Goal: Task Accomplishment & Management: Manage account settings

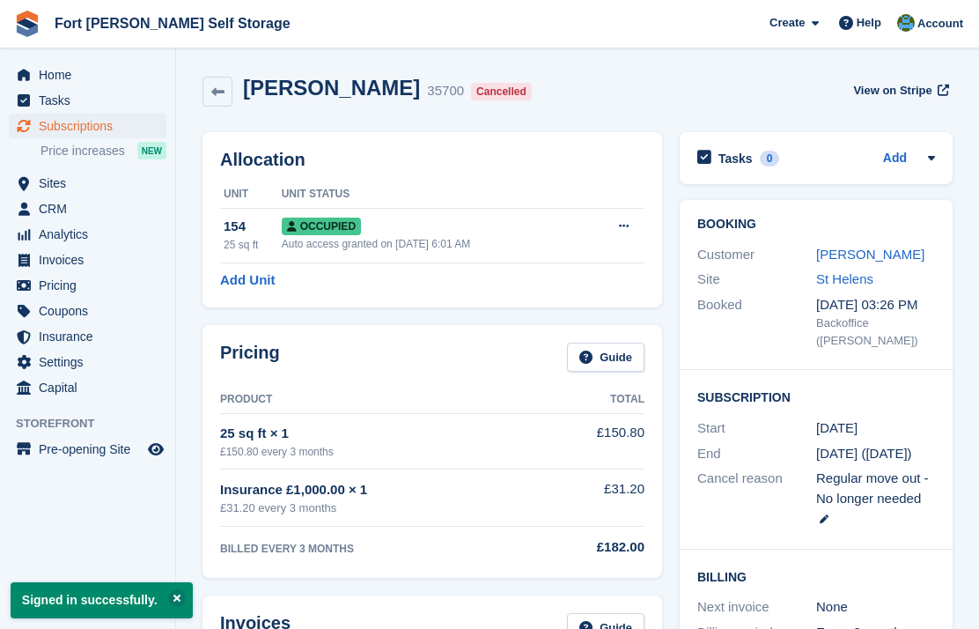
click at [31, 74] on span "menu" at bounding box center [23, 74] width 21 height 21
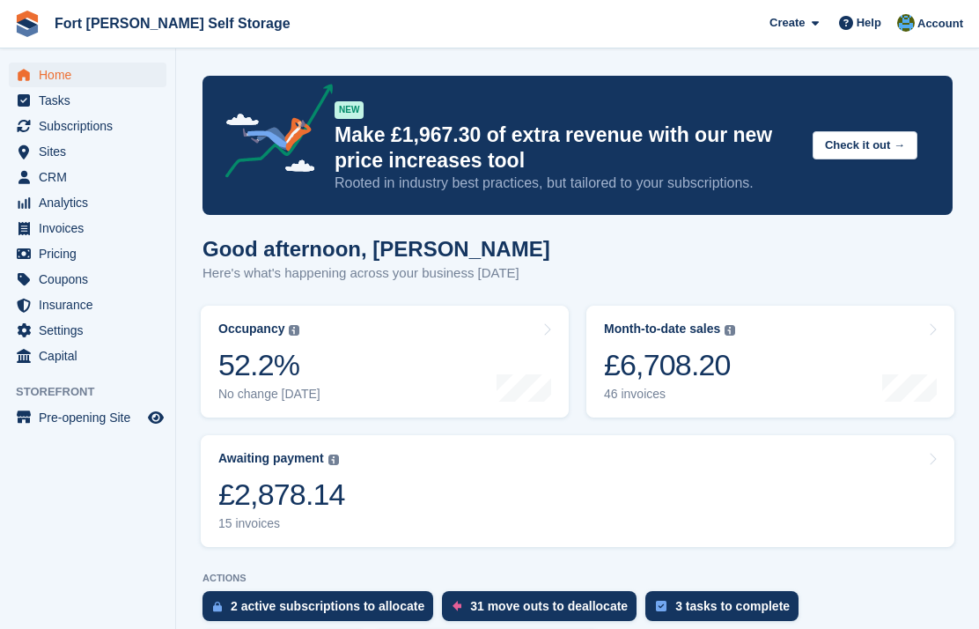
click at [605, 491] on link "Awaiting payment The total outstanding balance on all open invoices. £2,878.14 …" at bounding box center [578, 491] width 754 height 112
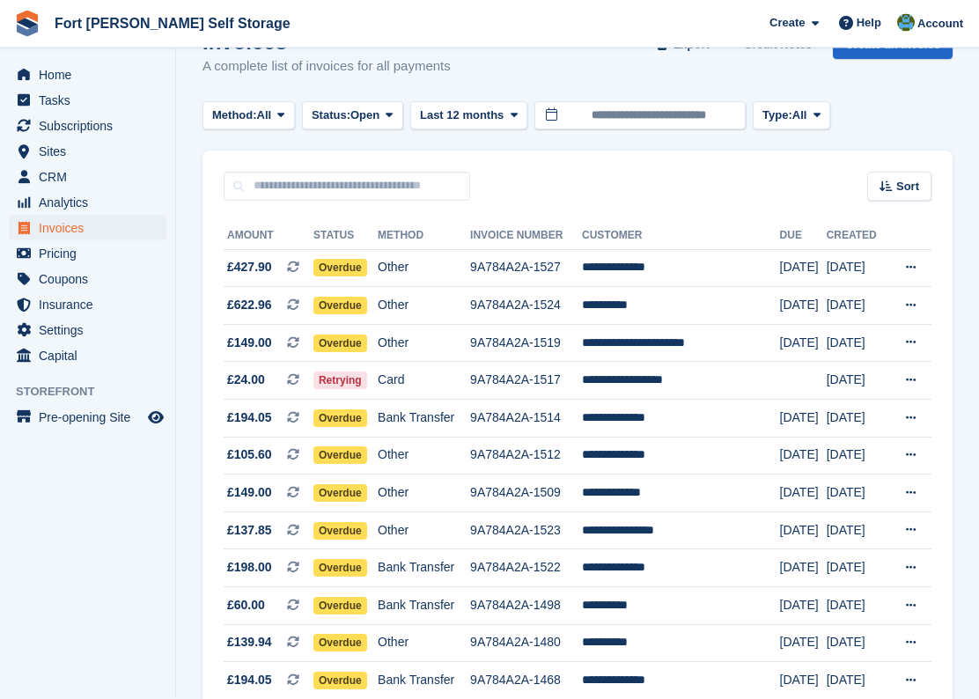
scroll to position [46, 0]
click at [351, 349] on span "Overdue" at bounding box center [341, 344] width 54 height 18
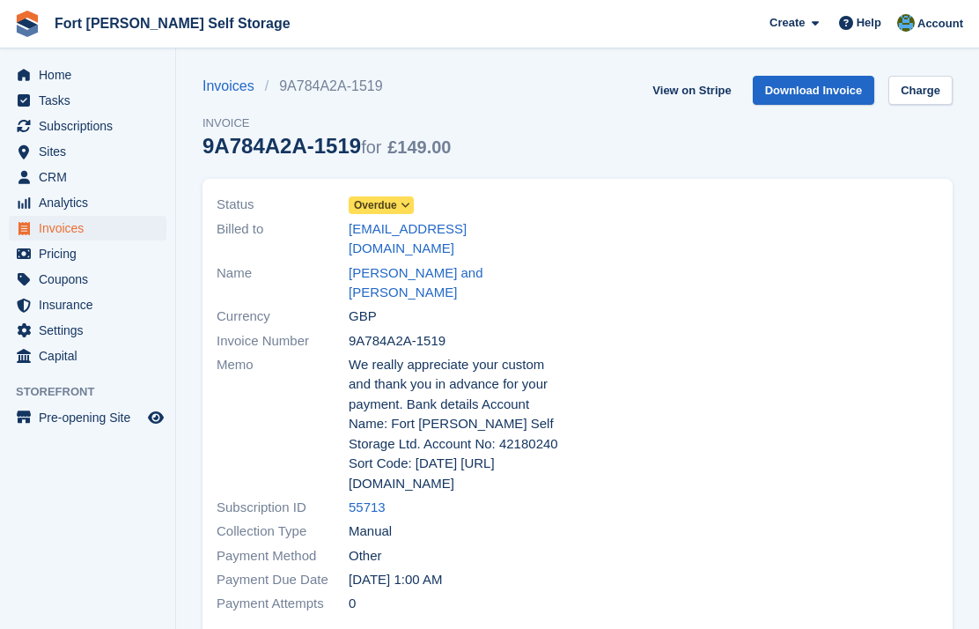
click at [406, 211] on span at bounding box center [406, 205] width 14 height 14
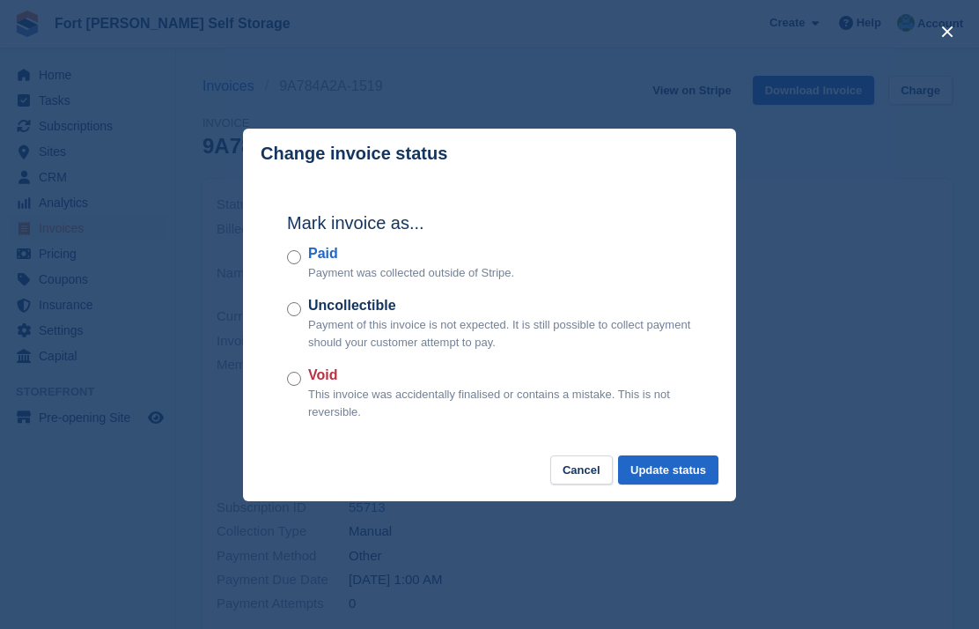
click at [683, 469] on button "Update status" at bounding box center [668, 469] width 100 height 29
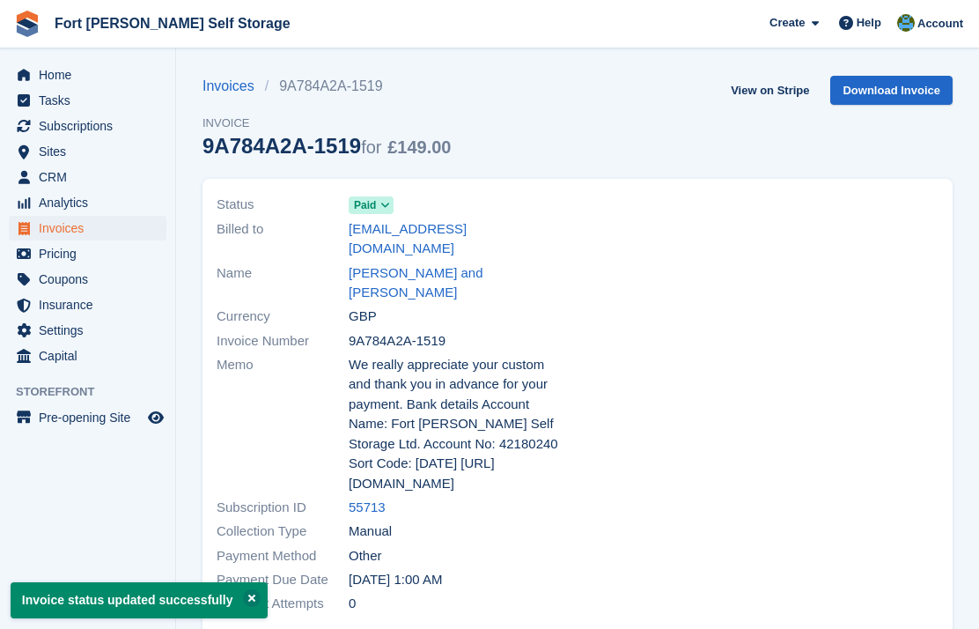
click at [78, 120] on span "Subscriptions" at bounding box center [92, 126] width 106 height 25
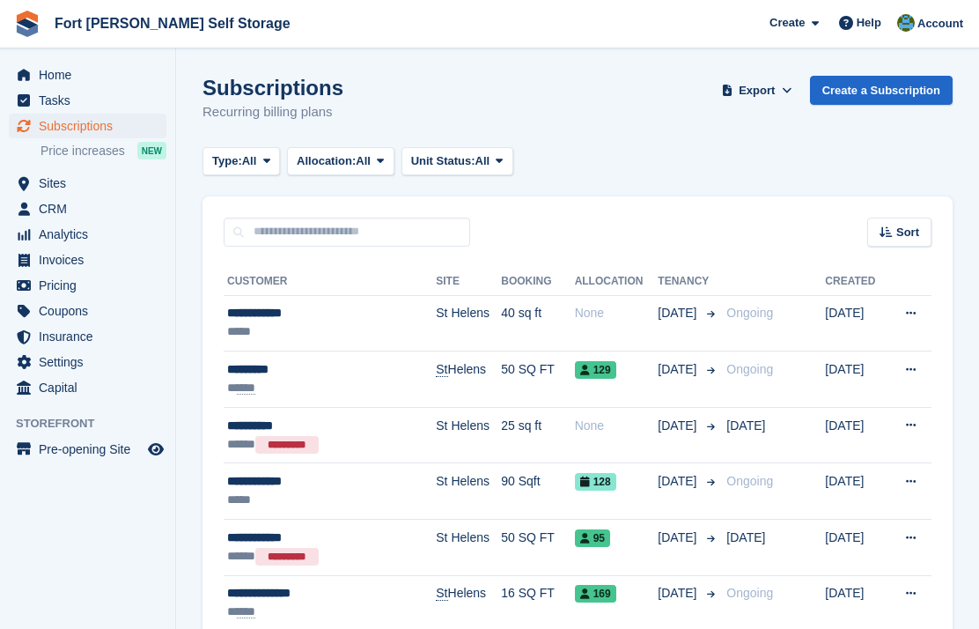
click at [58, 81] on span "Home" at bounding box center [92, 75] width 106 height 25
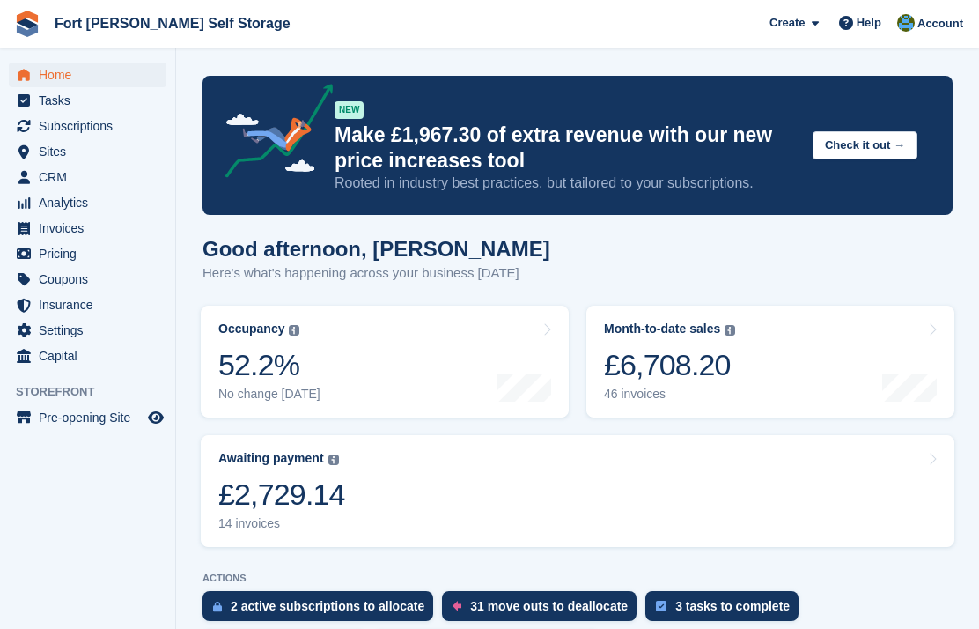
click at [709, 505] on link "Awaiting payment The total outstanding balance on all open invoices. £2,729.14 …" at bounding box center [578, 491] width 754 height 112
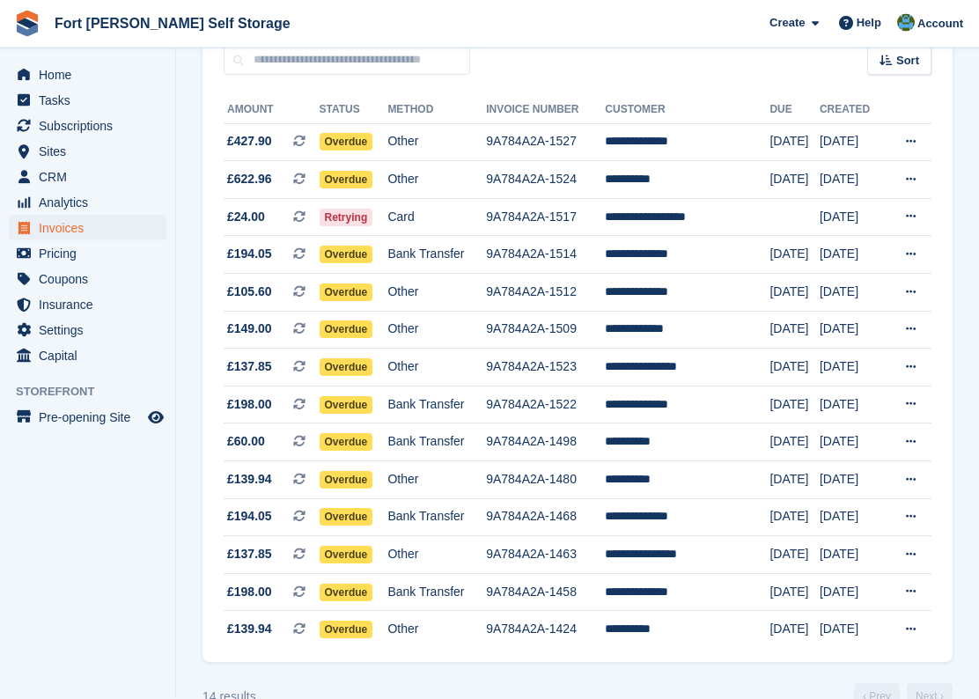
scroll to position [172, 0]
click at [681, 218] on td "**********" at bounding box center [687, 217] width 165 height 38
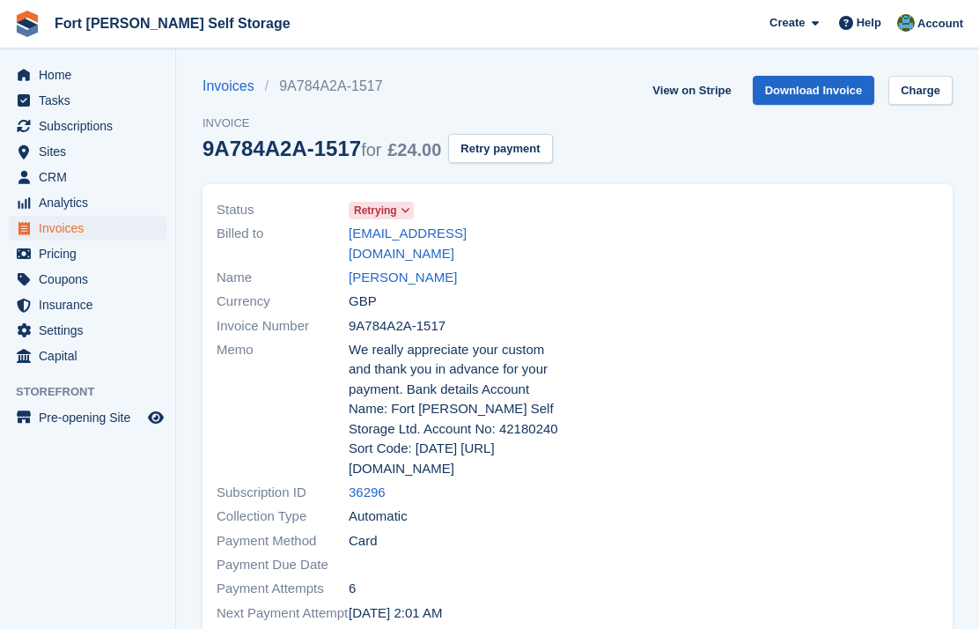
click at [381, 268] on link "[PERSON_NAME]" at bounding box center [403, 278] width 108 height 20
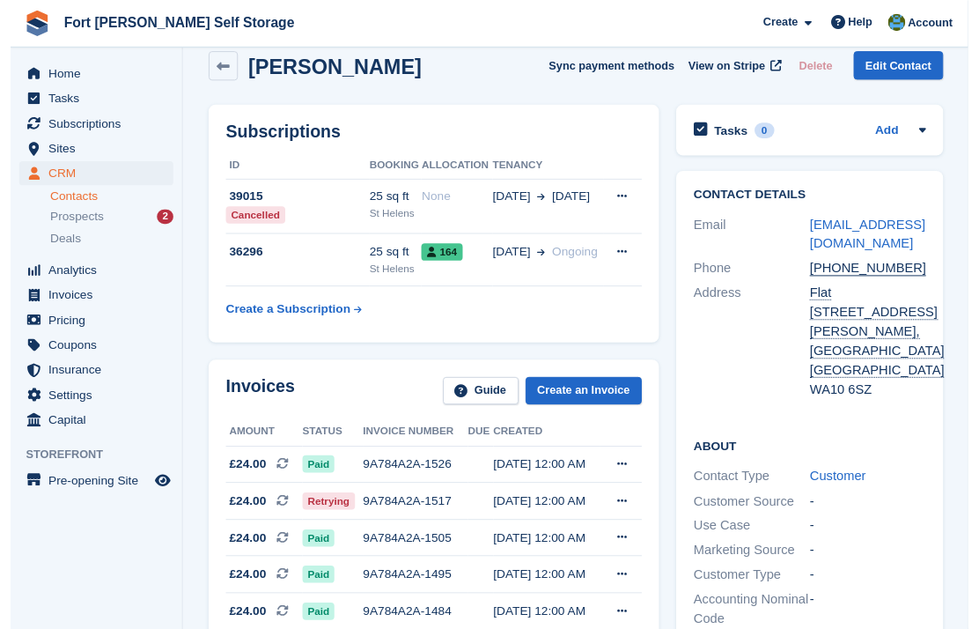
scroll to position [38, 0]
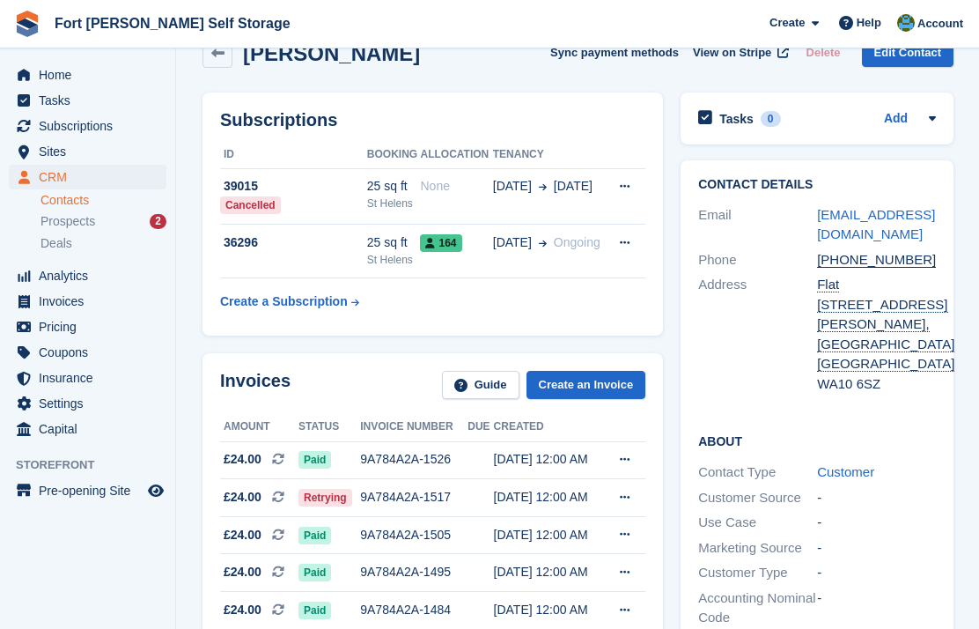
click at [67, 84] on span "Home" at bounding box center [92, 75] width 106 height 25
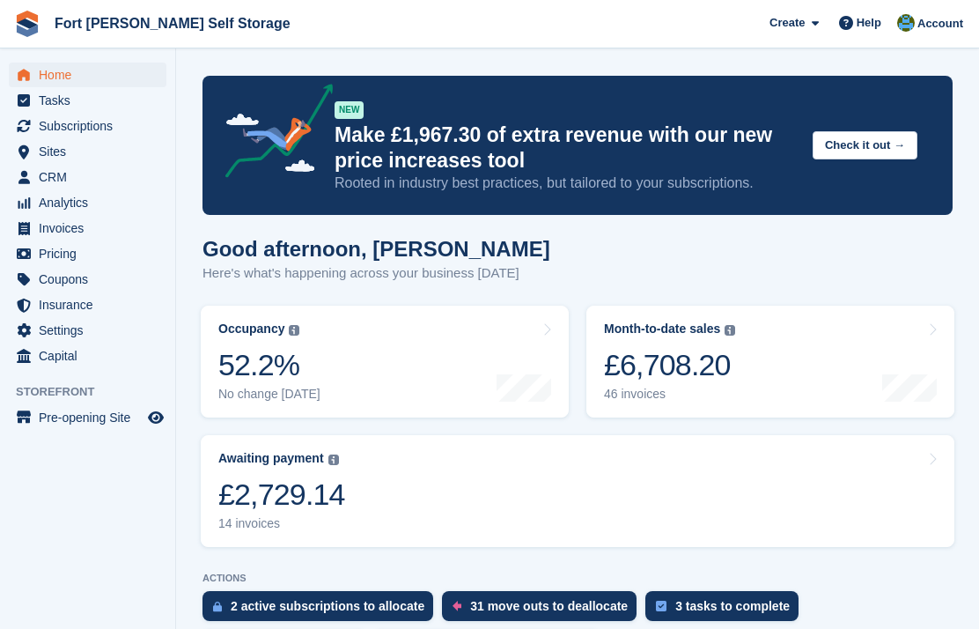
click at [402, 486] on link "Awaiting payment The total outstanding balance on all open invoices. £2,729.14 …" at bounding box center [578, 491] width 754 height 112
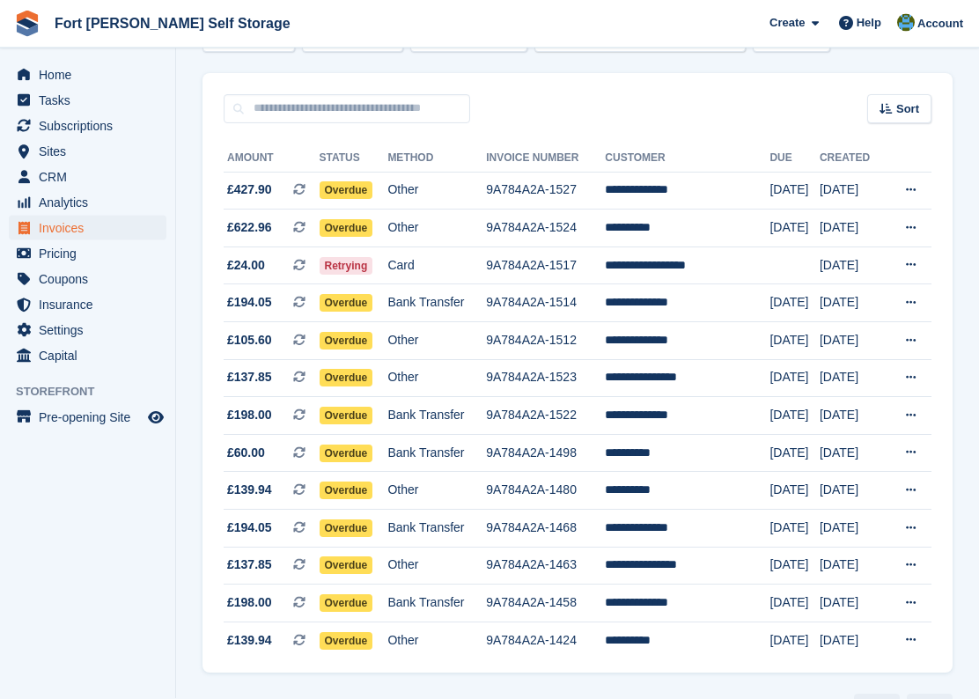
scroll to position [123, 0]
click at [369, 223] on span "Overdue" at bounding box center [347, 228] width 54 height 18
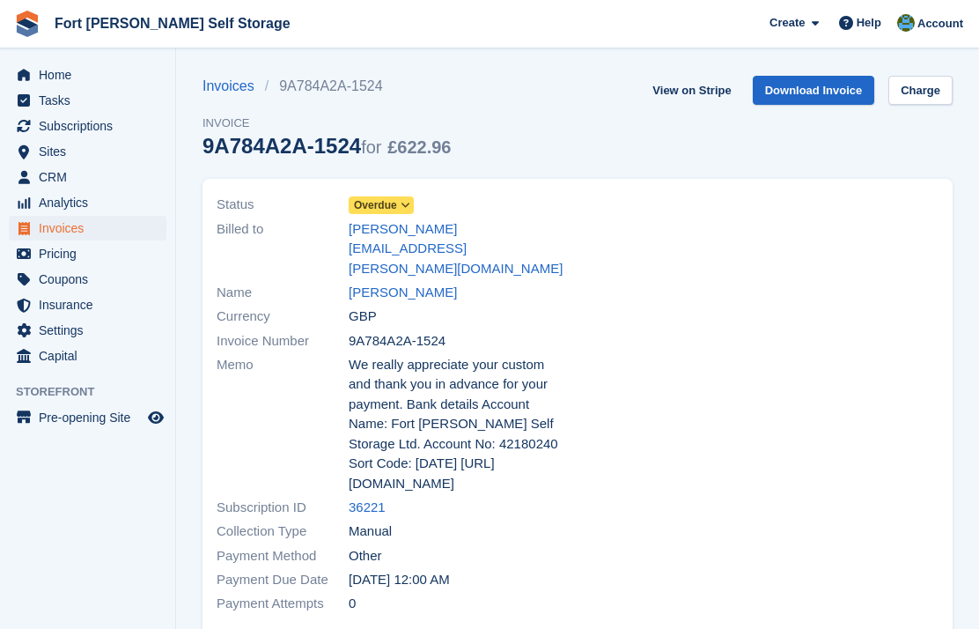
click at [406, 213] on span "Overdue" at bounding box center [381, 205] width 65 height 18
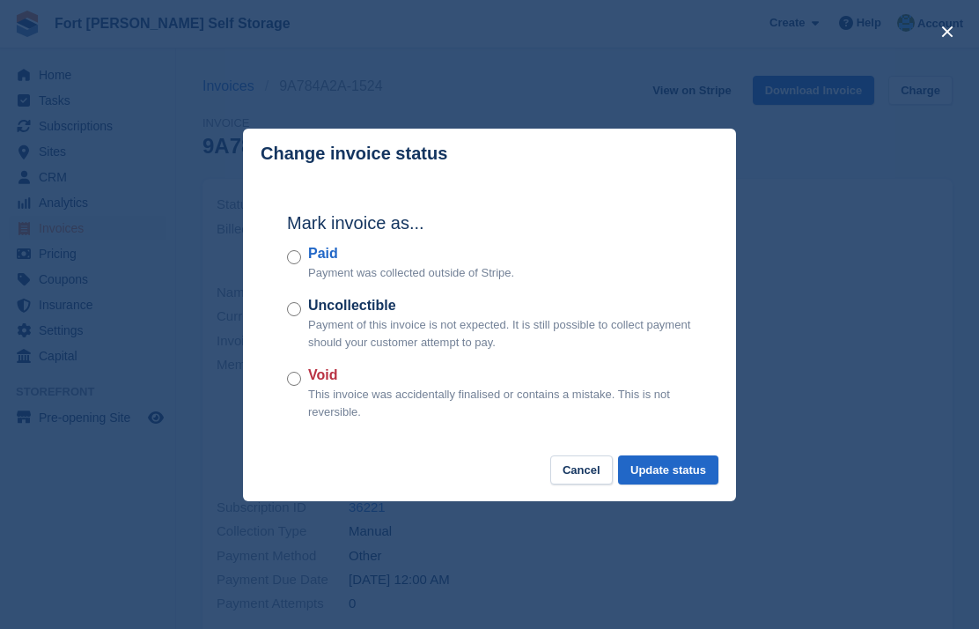
click at [287, 270] on div "Paid Payment was collected outside of Stripe." at bounding box center [489, 262] width 405 height 39
click at [308, 253] on label "Paid" at bounding box center [411, 253] width 206 height 21
click at [676, 472] on button "Update status" at bounding box center [668, 469] width 100 height 29
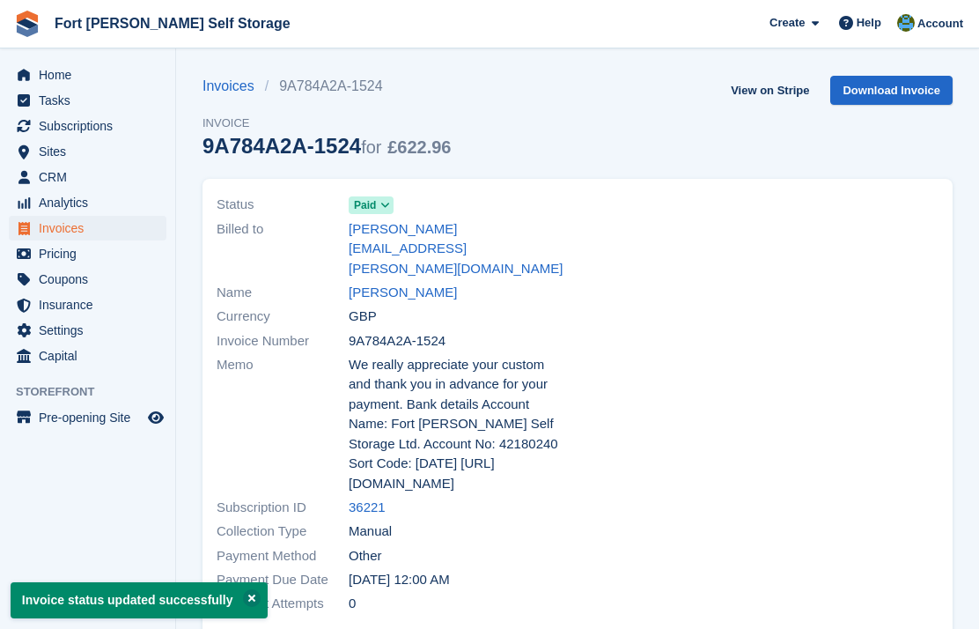
click at [65, 79] on span "Home" at bounding box center [92, 75] width 106 height 25
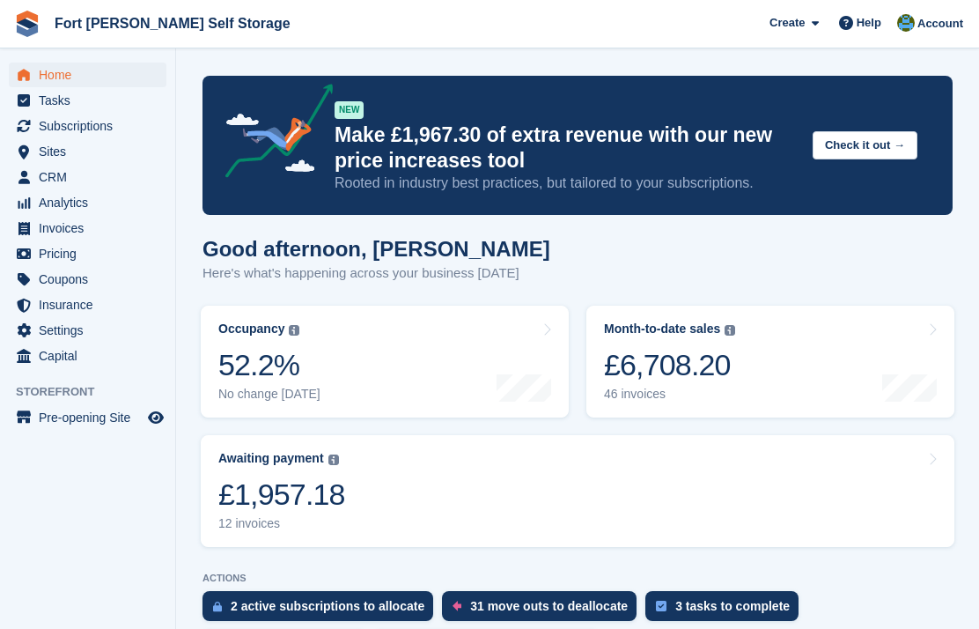
click at [648, 496] on link "Awaiting payment The total outstanding balance on all open invoices. £1,957.18 …" at bounding box center [578, 491] width 754 height 112
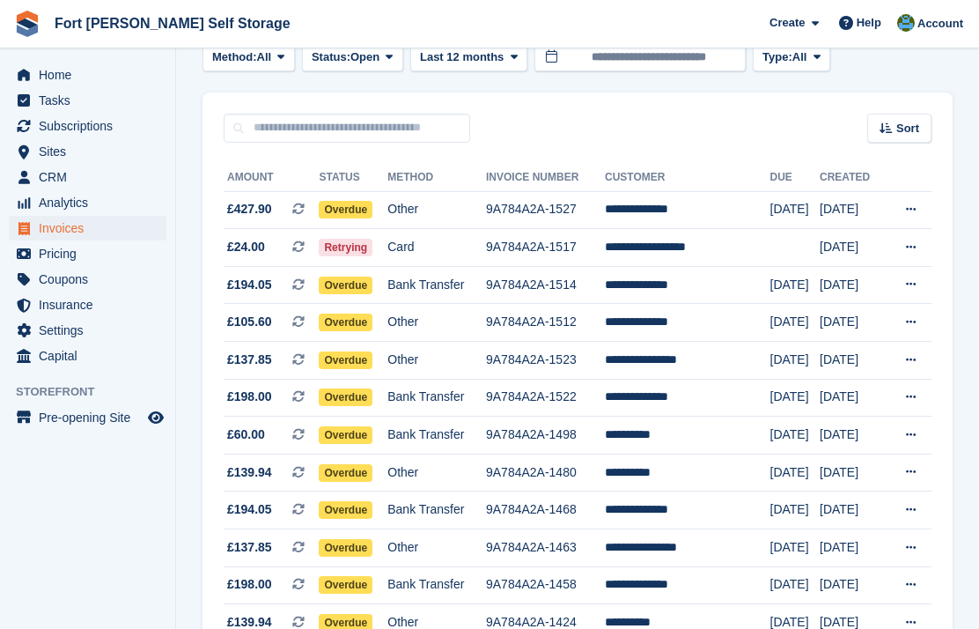
scroll to position [98, 0]
